Goal: Transaction & Acquisition: Download file/media

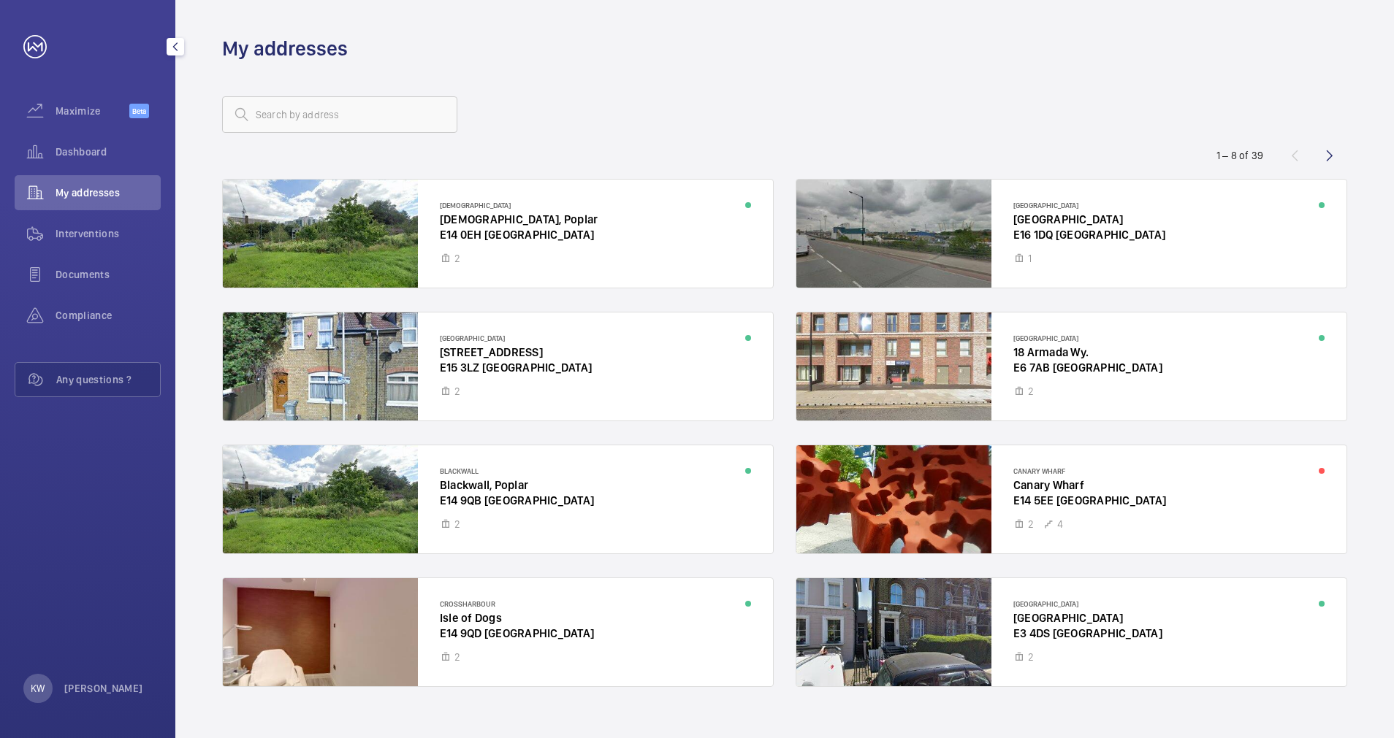
click at [94, 229] on span "Interventions" at bounding box center [108, 233] width 105 height 15
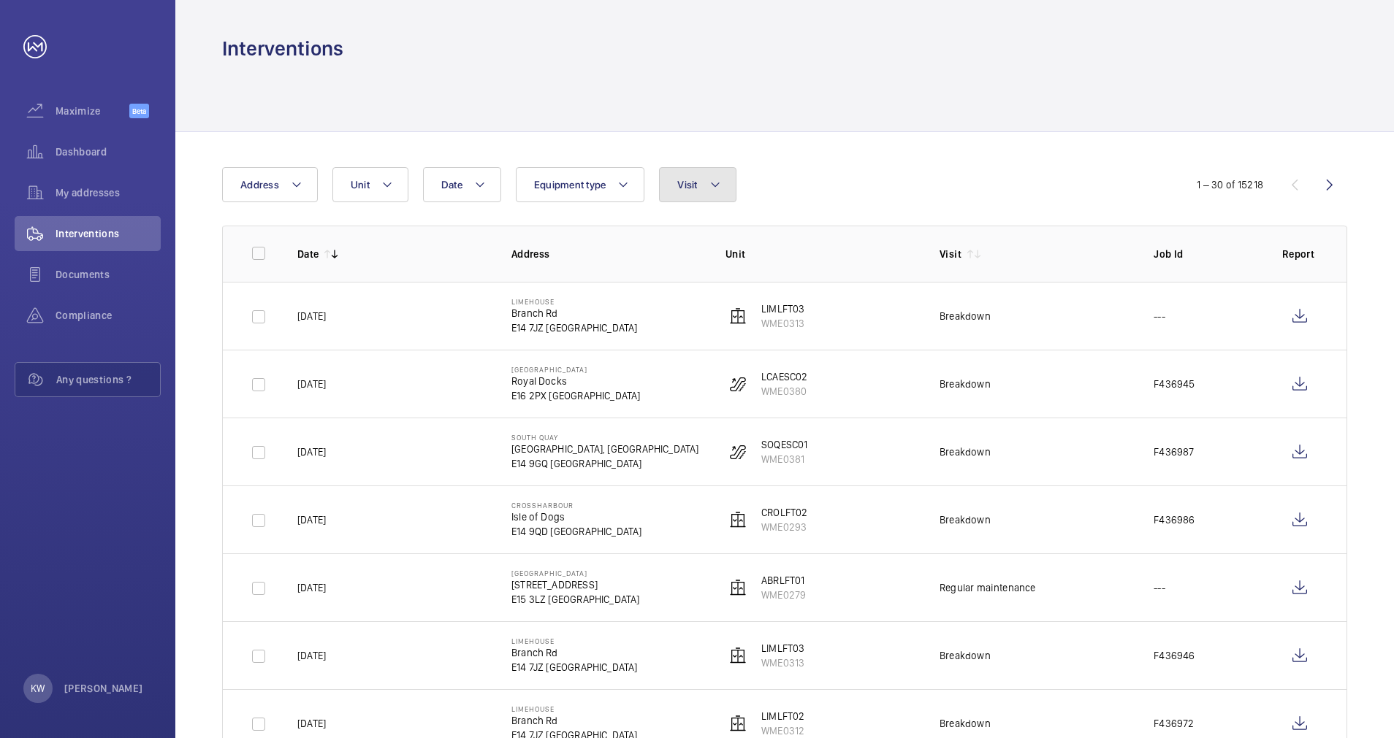
click at [688, 191] on button "Visit" at bounding box center [697, 184] width 77 height 35
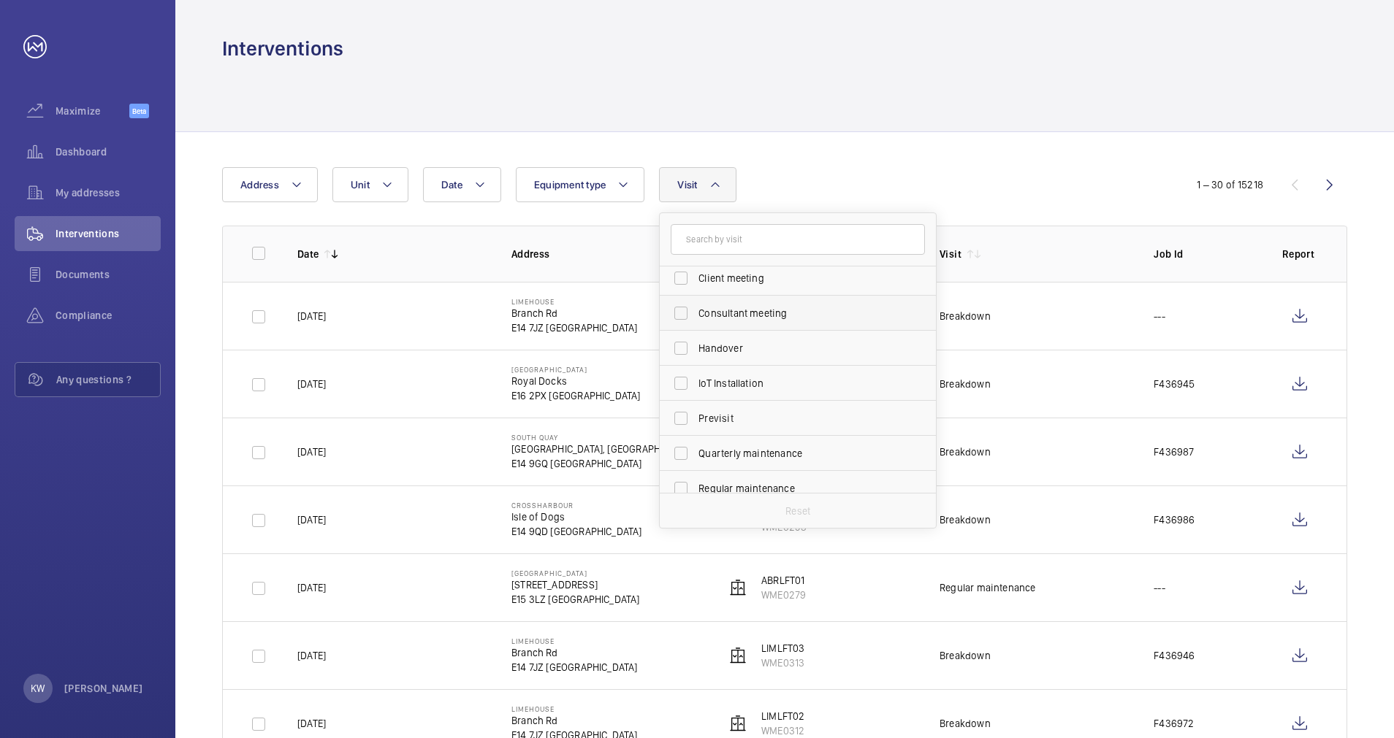
scroll to position [110, 0]
click at [724, 450] on span "Regular maintenance" at bounding box center [798, 455] width 201 height 15
click at [695, 450] on input "Regular maintenance" at bounding box center [680, 454] width 29 height 29
checkbox input "true"
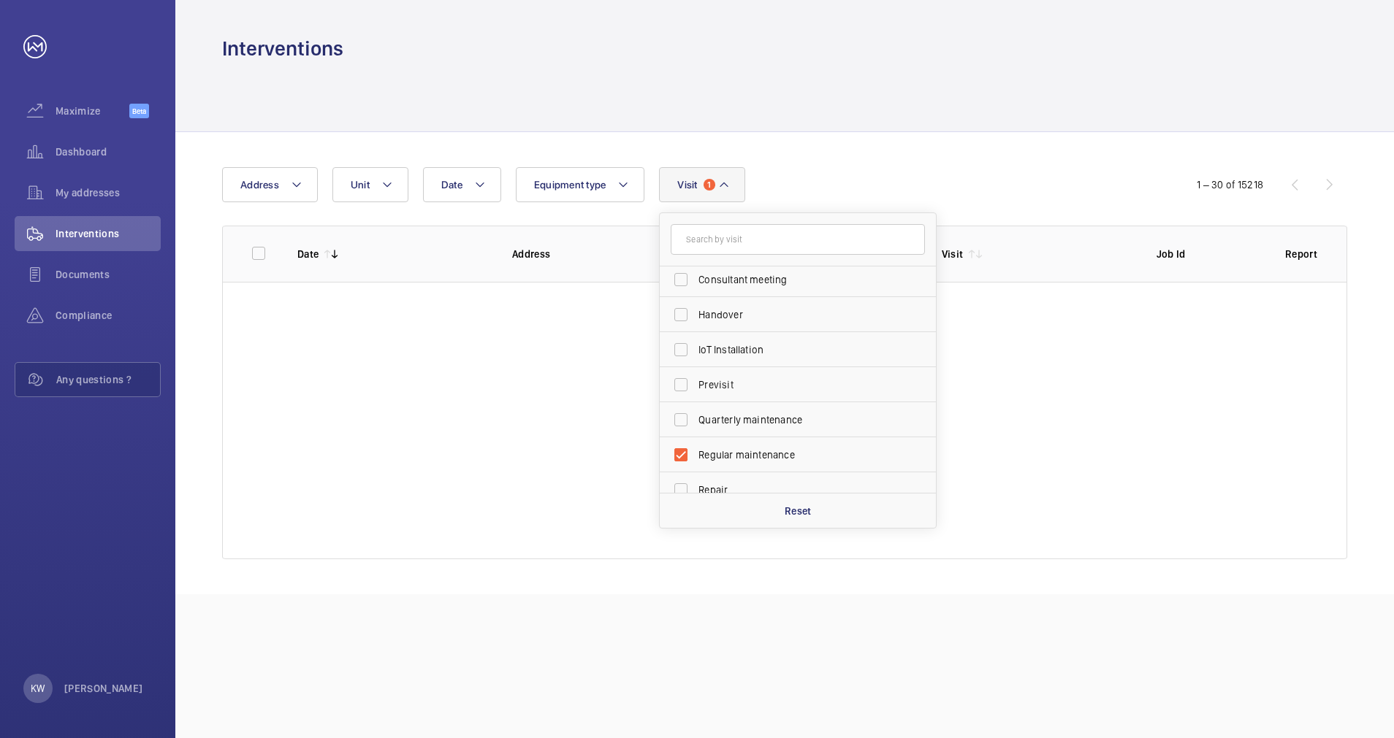
click at [767, 173] on div "Date Address Unit Equipment type Visit 1 Annual maintenance Breakdown Client me…" at bounding box center [697, 184] width 950 height 35
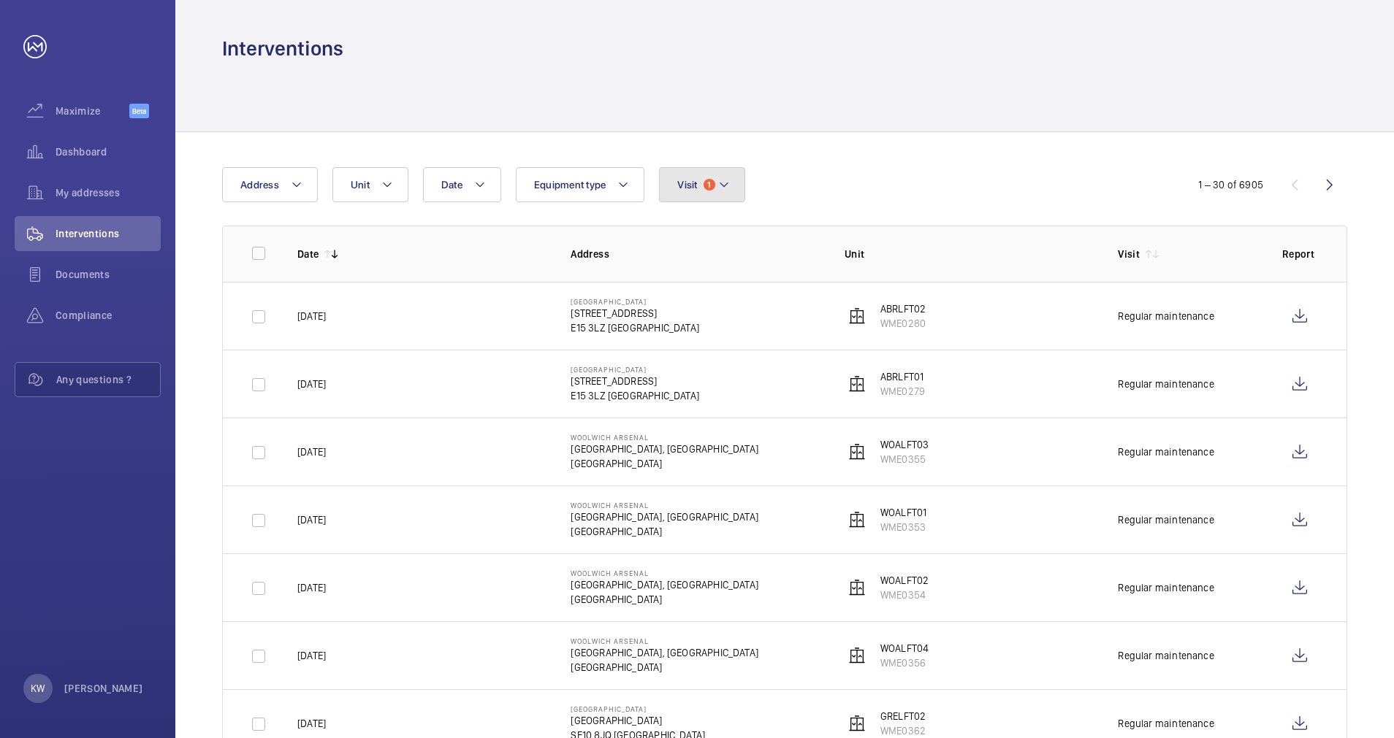
click at [705, 182] on span "1" at bounding box center [709, 185] width 12 height 12
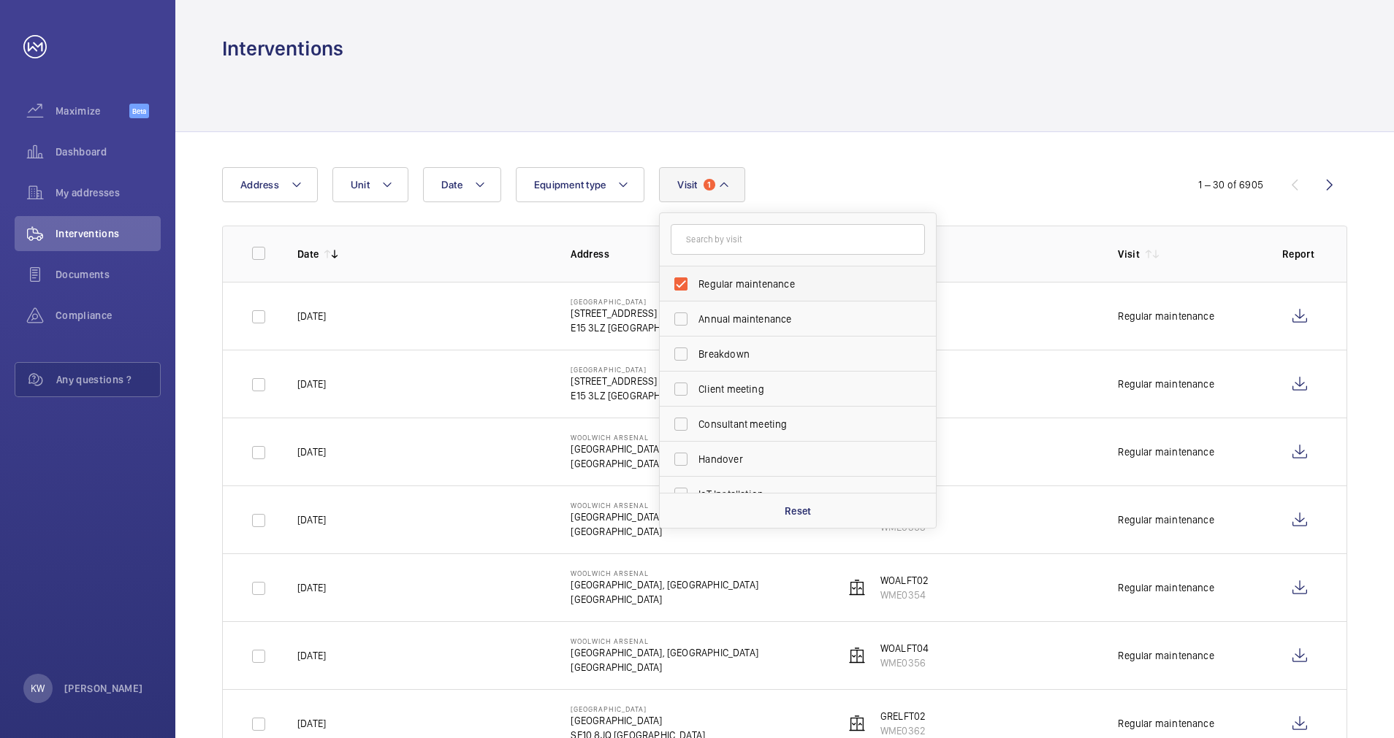
click at [704, 283] on span "Regular maintenance" at bounding box center [798, 284] width 201 height 15
click at [695, 283] on input "Regular maintenance" at bounding box center [680, 284] width 29 height 29
checkbox input "false"
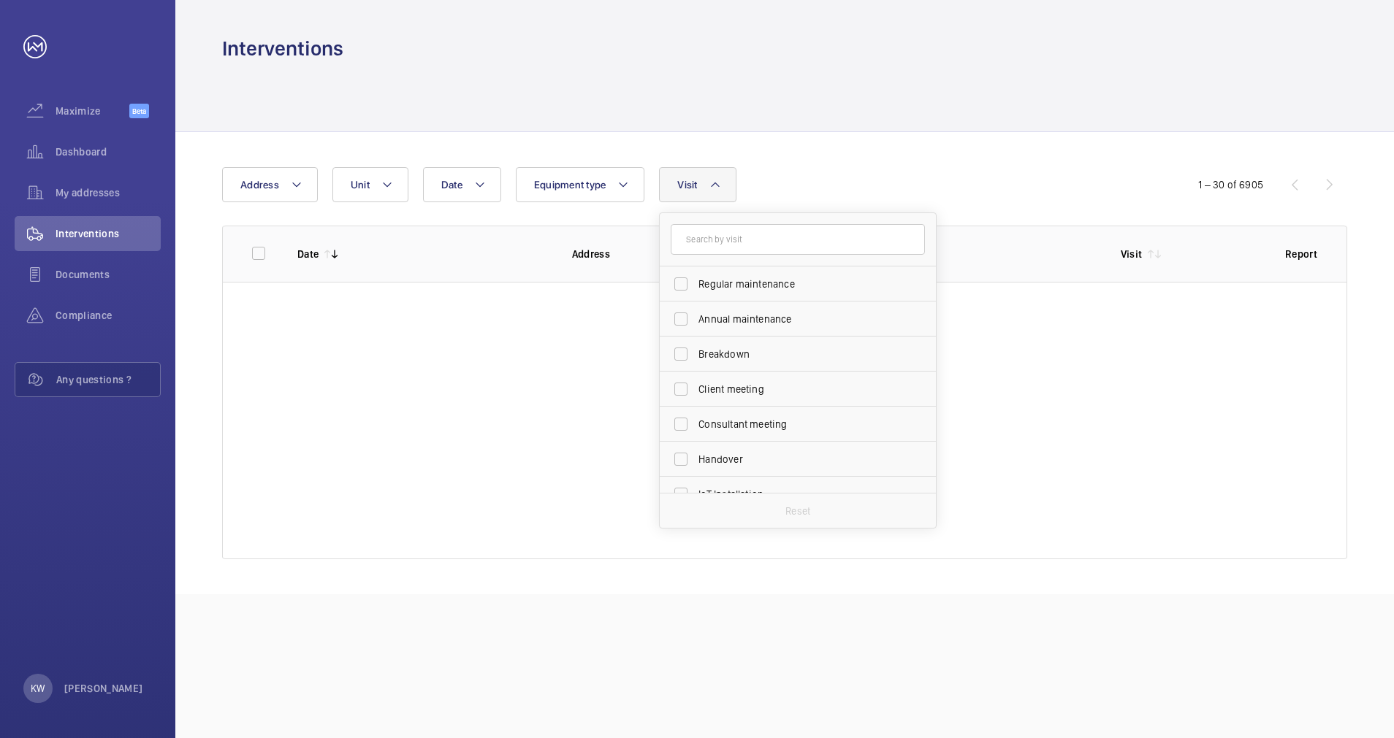
click at [972, 176] on div "Date Address Unit Equipment type Visit Regular maintenance Annual maintenance B…" at bounding box center [697, 184] width 950 height 35
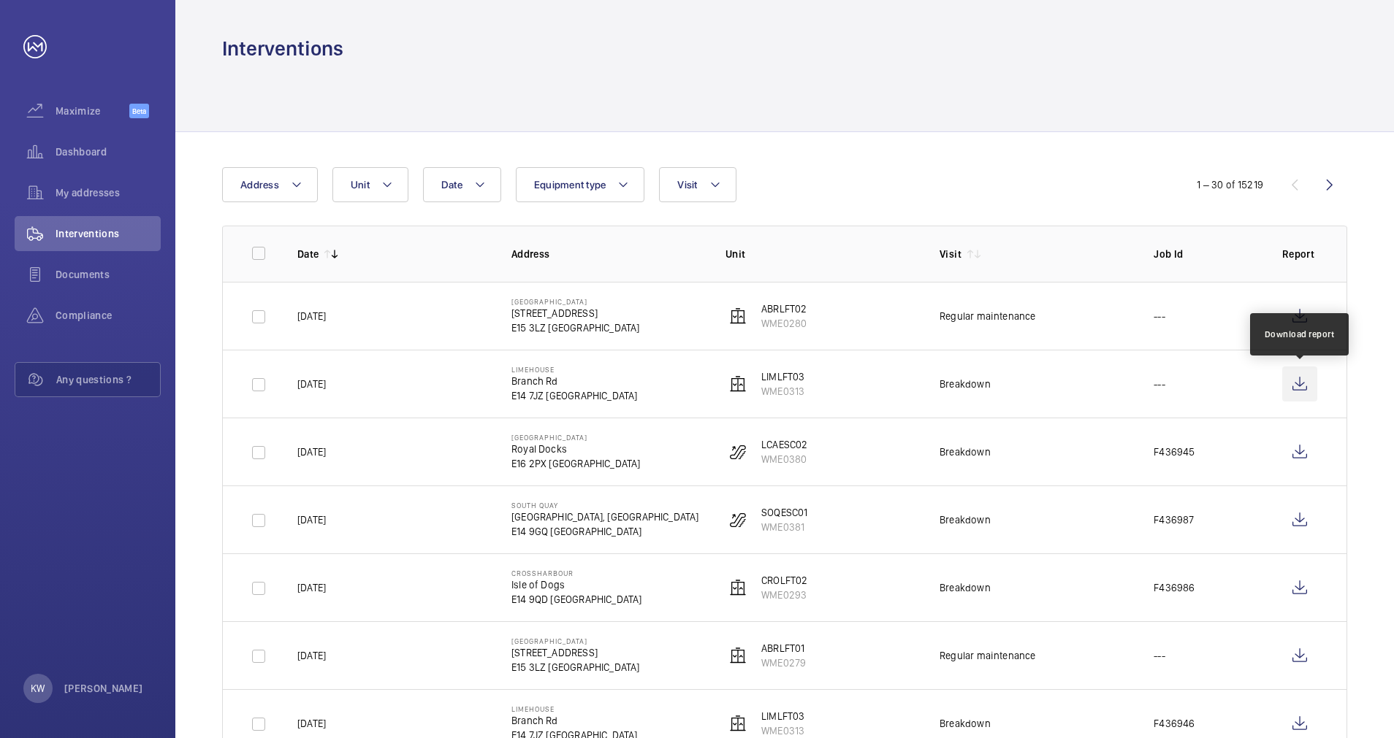
click at [1299, 384] on wm-front-icon-button at bounding box center [1299, 384] width 35 height 35
